Goal: Task Accomplishment & Management: Manage account settings

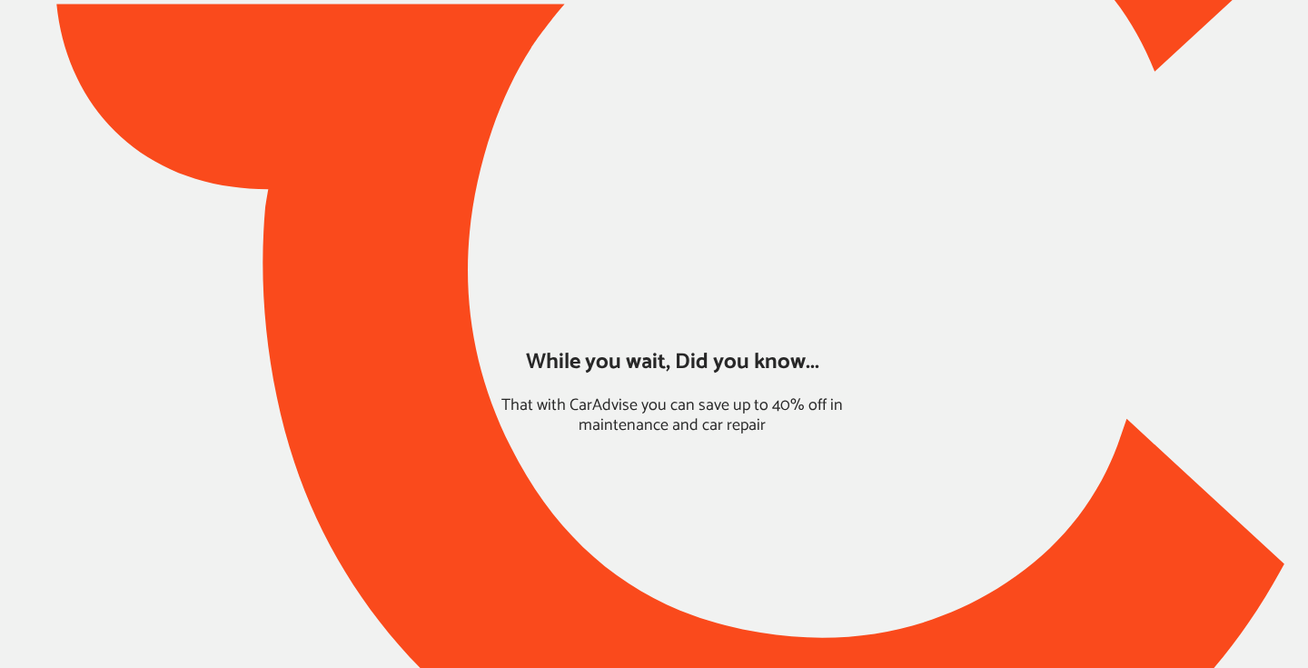
type input "*****"
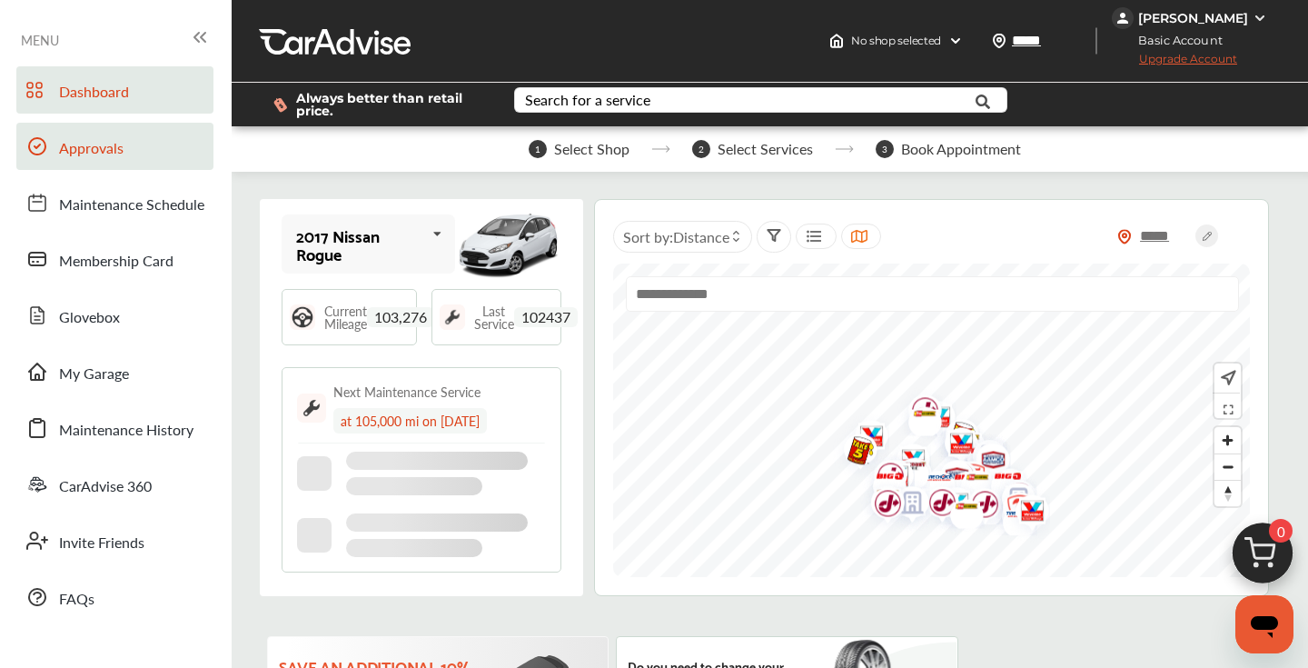
click at [102, 147] on span "Approvals" at bounding box center [91, 149] width 64 height 24
